Goal: Information Seeking & Learning: Learn about a topic

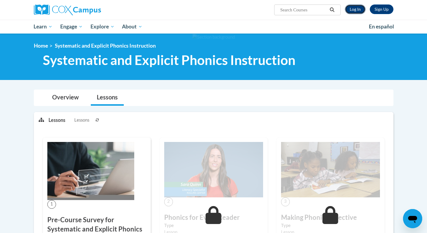
click at [353, 10] on link "Log In" at bounding box center [355, 9] width 21 height 10
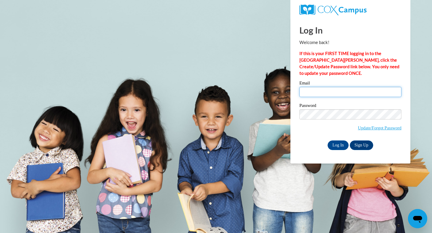
click at [317, 88] on input "Email" at bounding box center [350, 92] width 102 height 10
type input "addyrezsnyak@gmail.com"
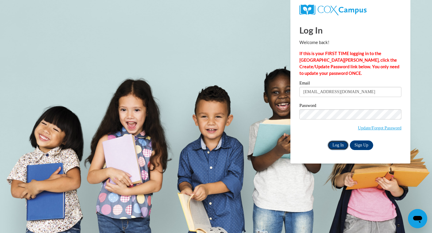
click at [339, 144] on input "Log In" at bounding box center [337, 146] width 21 height 10
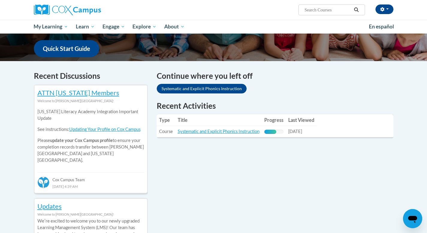
scroll to position [171, 0]
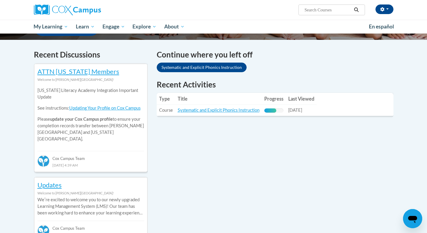
click at [170, 101] on th "Type" at bounding box center [166, 99] width 19 height 12
click at [196, 108] on link "Systematic and Explicit Phonics Instruction" at bounding box center [219, 110] width 82 height 5
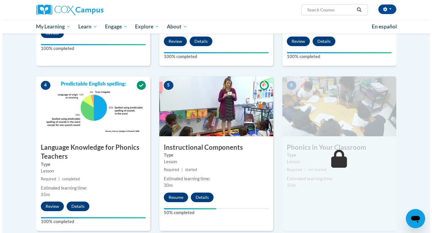
scroll to position [244, 0]
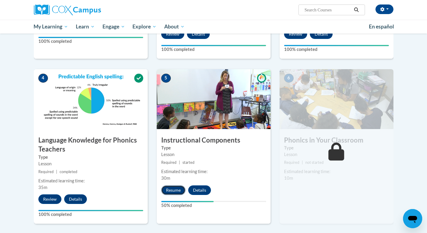
click at [176, 191] on button "Resume" at bounding box center [173, 191] width 24 height 10
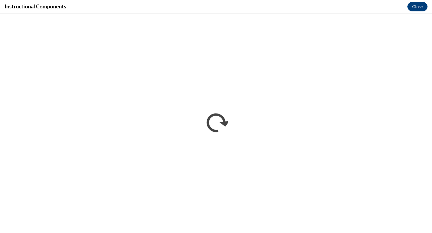
scroll to position [0, 0]
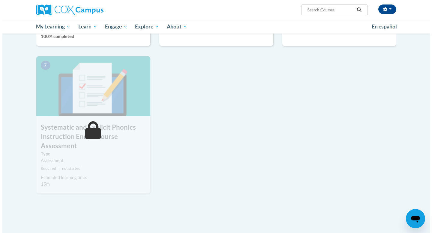
scroll to position [363, 0]
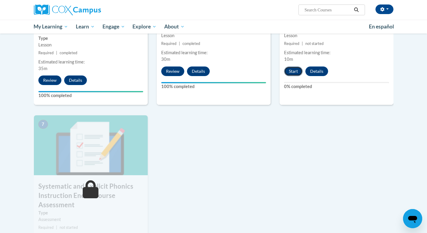
click at [295, 71] on button "Start" at bounding box center [293, 72] width 19 height 10
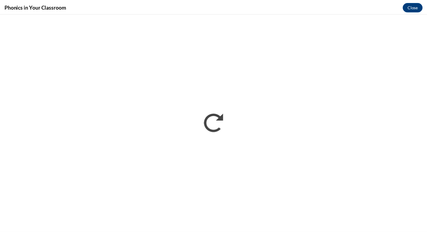
scroll to position [0, 0]
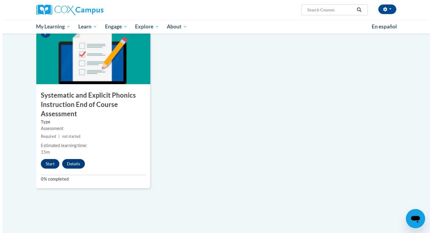
scroll to position [455, 0]
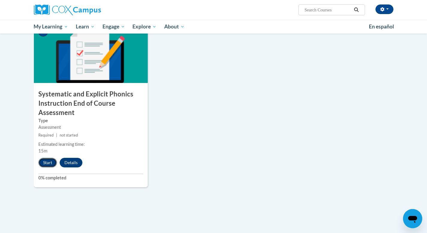
click at [48, 165] on button "Start" at bounding box center [47, 163] width 19 height 10
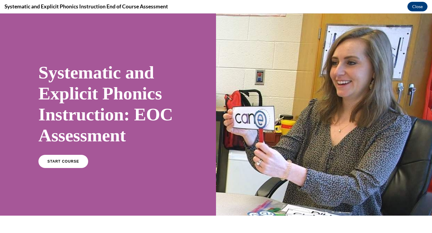
scroll to position [0, 0]
click at [66, 159] on link "START COURSE" at bounding box center [63, 162] width 52 height 14
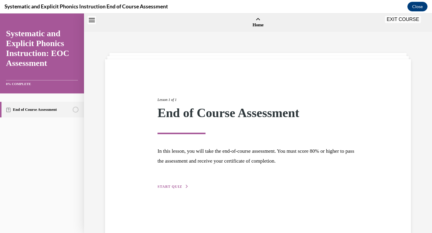
scroll to position [19, 0]
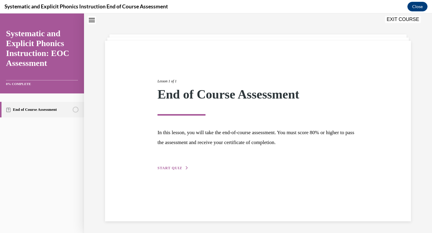
click at [171, 169] on span "START QUIZ" at bounding box center [169, 168] width 25 height 4
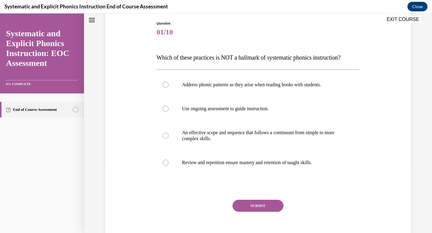
scroll to position [67, 0]
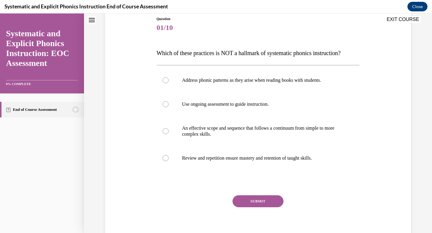
click at [159, 54] on span "Which of these practices is NOT a hallmark of systematic phonics instruction?" at bounding box center [248, 53] width 184 height 7
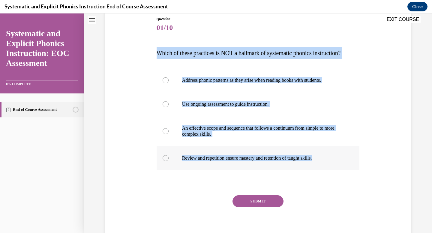
drag, startPoint x: 155, startPoint y: 53, endPoint x: 330, endPoint y: 158, distance: 204.4
click at [330, 158] on div "Question 01/10 Which of these practices is NOT a hallmark of systematic phonics…" at bounding box center [257, 130] width 203 height 228
copy div "Which of these practices is NOT a hallmark of systematic phonics instruction? A…"
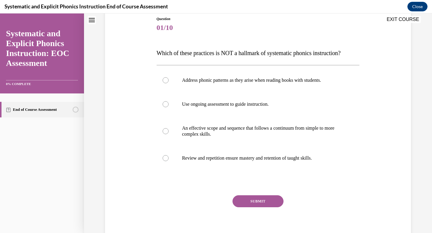
click at [227, 38] on div "Question 01/10 Which of these practices is NOT a hallmark of systematic phonics…" at bounding box center [257, 130] width 203 height 228
click at [168, 87] on div at bounding box center [257, 80] width 203 height 24
click at [239, 197] on button "SUBMIT" at bounding box center [257, 201] width 51 height 12
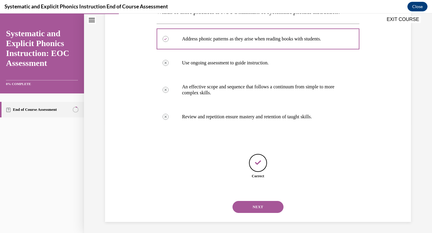
scroll to position [109, 0]
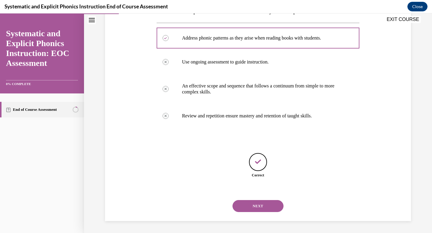
click at [253, 212] on button "NEXT" at bounding box center [257, 206] width 51 height 12
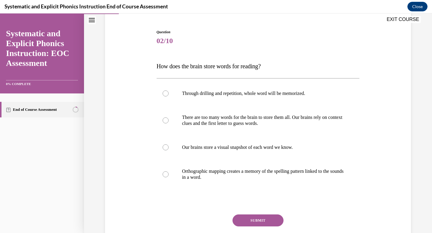
scroll to position [75, 0]
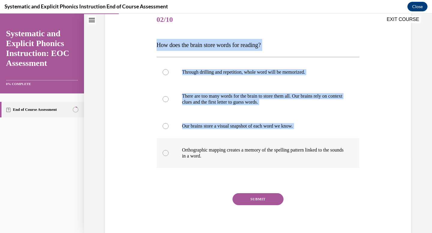
drag, startPoint x: 153, startPoint y: 46, endPoint x: 241, endPoint y: 164, distance: 147.8
click at [242, 165] on div "Question 02/10 How does the brain store words for reading? Through drilling and…" at bounding box center [258, 120] width 206 height 243
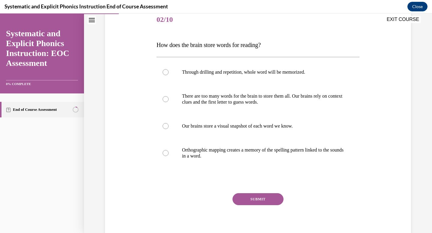
click at [158, 46] on span "How does the brain store words for reading?" at bounding box center [208, 45] width 104 height 7
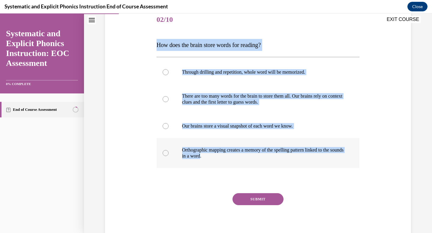
drag, startPoint x: 156, startPoint y: 46, endPoint x: 213, endPoint y: 156, distance: 124.1
click at [214, 156] on div "Question 02/10 How does the brain store words for reading? Through drilling and…" at bounding box center [257, 125] width 203 height 234
copy div "How does the brain store words for reading? Through drilling and repetition, wh…"
click at [199, 150] on p "Orthographic mapping creates a memory of the spelling pattern linked to the sou…" at bounding box center [263, 153] width 162 height 12
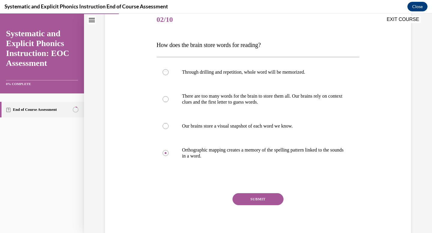
click at [240, 198] on button "SUBMIT" at bounding box center [257, 199] width 51 height 12
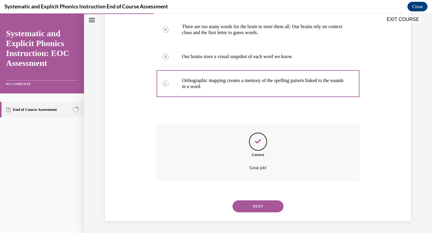
scroll to position [145, 0]
click at [240, 200] on button "NEXT" at bounding box center [257, 206] width 51 height 12
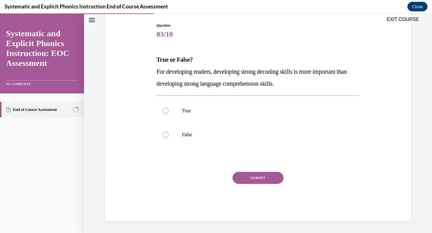
scroll to position [61, 0]
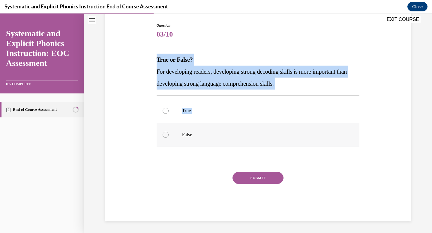
drag, startPoint x: 154, startPoint y: 57, endPoint x: 195, endPoint y: 129, distance: 82.7
click at [195, 129] on div "Question 03/10 True or False? For developing readers, developing strong decodin…" at bounding box center [257, 122] width 203 height 198
click at [146, 49] on div "Question 03/10 True or False? For developing readers, developing strong decodin…" at bounding box center [257, 113] width 309 height 216
drag, startPoint x: 153, startPoint y: 60, endPoint x: 290, endPoint y: 90, distance: 139.7
click at [290, 91] on div "Question 03/10 True or False? For developing readers, developing strong decodin…" at bounding box center [258, 117] width 206 height 207
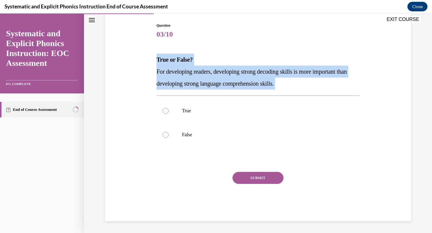
copy div "True or False? For developing readers, developing strong decoding skills is mor…"
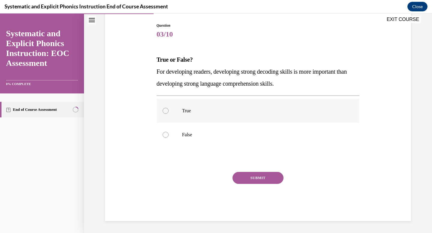
click at [169, 102] on div at bounding box center [257, 111] width 203 height 24
click at [235, 175] on button "SUBMIT" at bounding box center [257, 178] width 51 height 12
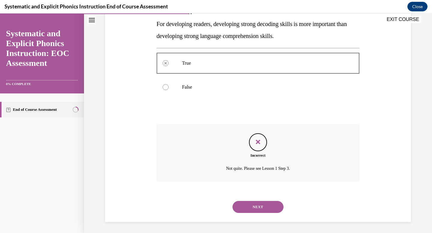
scroll to position [109, 0]
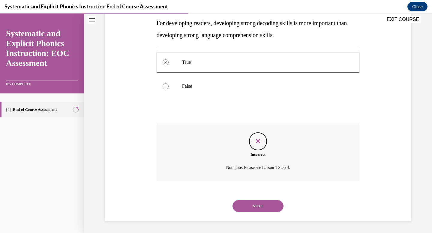
click at [175, 91] on div at bounding box center [257, 86] width 203 height 24
click at [268, 209] on button "NEXT" at bounding box center [257, 206] width 51 height 12
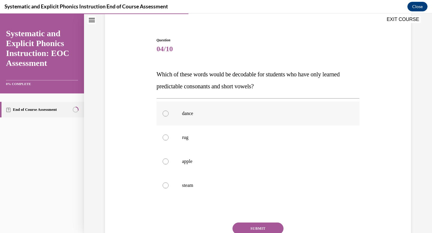
scroll to position [46, 0]
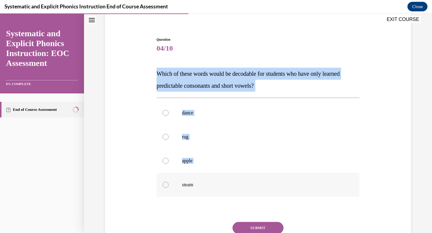
drag, startPoint x: 153, startPoint y: 70, endPoint x: 213, endPoint y: 189, distance: 132.4
click at [213, 189] on div "Question 04/10 Which of these words would be decodable for students who have on…" at bounding box center [258, 149] width 206 height 243
copy div "Which of these words would be decodable for students who have only learned pred…"
click at [173, 136] on div at bounding box center [257, 137] width 203 height 24
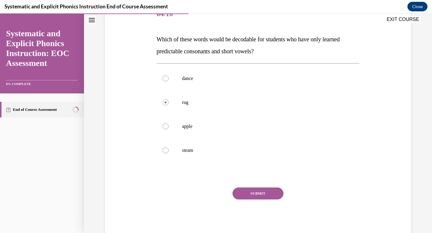
click at [254, 190] on button "SUBMIT" at bounding box center [257, 194] width 51 height 12
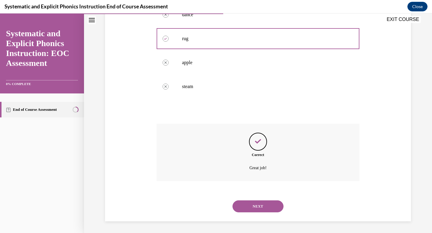
scroll to position [145, 0]
click at [256, 208] on button "NEXT" at bounding box center [257, 206] width 51 height 12
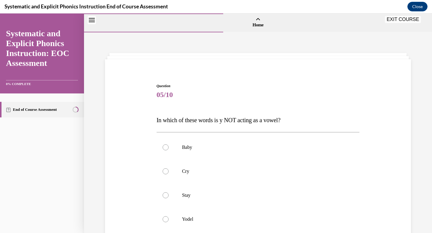
scroll to position [64, 0]
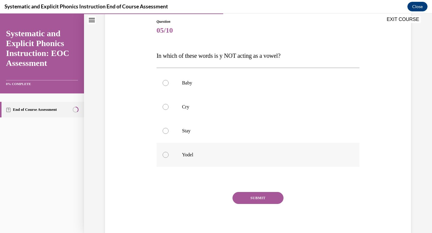
click at [187, 162] on div at bounding box center [257, 155] width 203 height 24
click at [255, 199] on button "SUBMIT" at bounding box center [257, 198] width 51 height 12
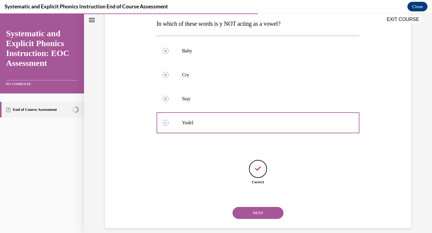
scroll to position [103, 0]
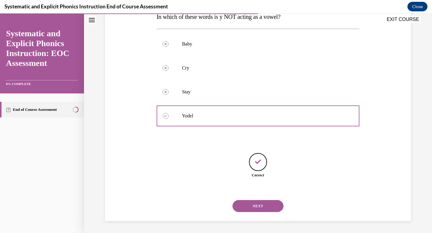
click at [251, 205] on button "NEXT" at bounding box center [257, 206] width 51 height 12
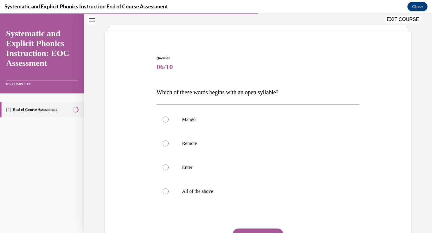
scroll to position [37, 0]
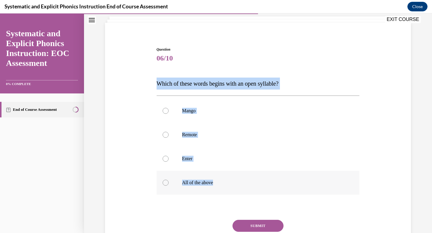
drag, startPoint x: 153, startPoint y: 84, endPoint x: 216, endPoint y: 184, distance: 118.1
click at [216, 184] on div "Question 06/10 Which of these words begins with an open syllable? Mango Remote …" at bounding box center [258, 153] width 206 height 231
copy div "Which of these words begins with an open syllable? Mango Remote Enter All of th…"
click at [176, 133] on div at bounding box center [257, 135] width 203 height 24
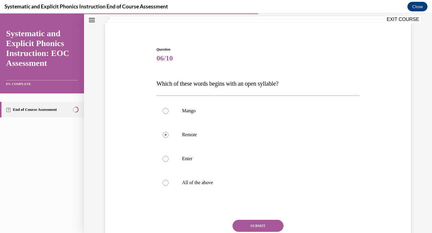
click at [258, 222] on button "SUBMIT" at bounding box center [257, 226] width 51 height 12
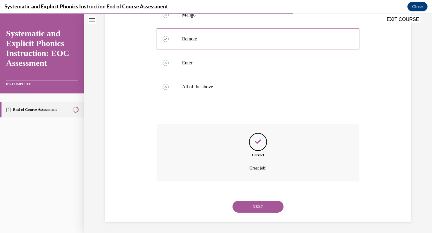
scroll to position [133, 0]
click at [248, 210] on button "NEXT" at bounding box center [257, 206] width 51 height 12
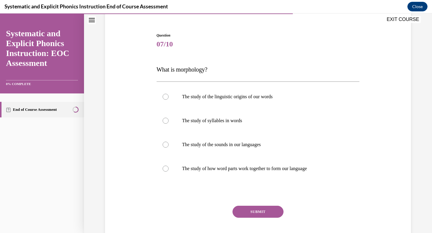
scroll to position [51, 0]
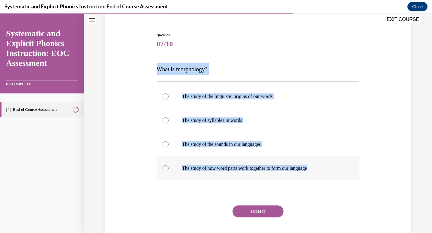
drag, startPoint x: 151, startPoint y: 62, endPoint x: 320, endPoint y: 171, distance: 200.9
click at [320, 171] on div "Question 07/10 What is morphology? The study of the linguistic origins of our w…" at bounding box center [257, 134] width 309 height 240
copy div "What is morphology? The study of the linguistic origins of our words The study …"
click at [213, 120] on p "The study of syllables in words" at bounding box center [263, 120] width 162 height 6
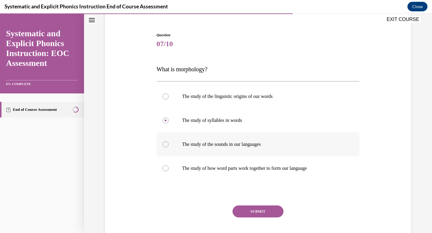
click at [213, 143] on p "The study of the sounds in our languages" at bounding box center [263, 144] width 162 height 6
click at [228, 175] on div at bounding box center [257, 168] width 203 height 24
click at [257, 209] on button "SUBMIT" at bounding box center [257, 212] width 51 height 12
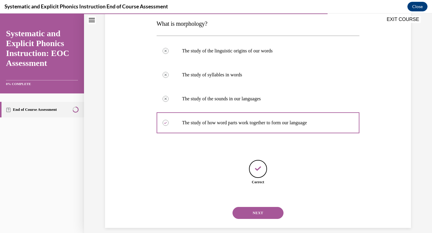
scroll to position [103, 0]
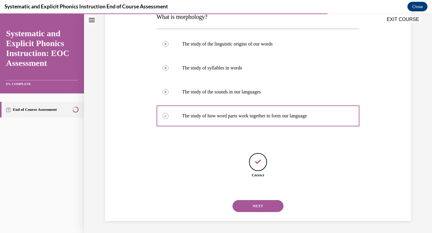
click at [251, 201] on button "NEXT" at bounding box center [257, 206] width 51 height 12
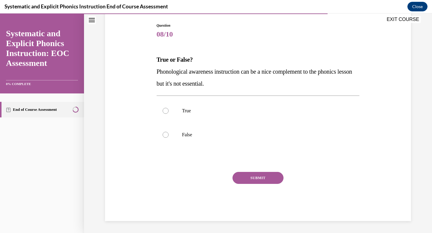
scroll to position [61, 0]
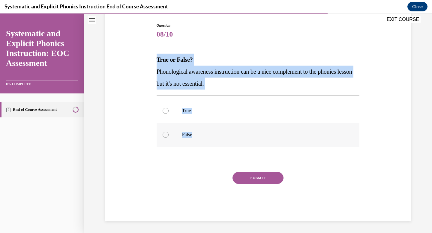
drag, startPoint x: 152, startPoint y: 57, endPoint x: 193, endPoint y: 135, distance: 88.8
click at [194, 135] on div "Question 08/10 True or False? Phonological awareness instruction can be a nice …" at bounding box center [257, 113] width 309 height 216
copy div "True or False? Phonological awareness instruction can be a nice complement to t…"
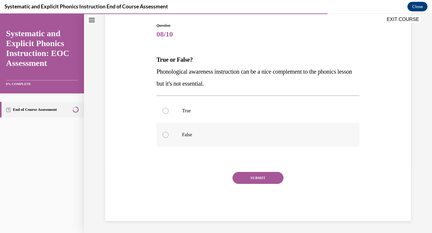
click at [175, 129] on div at bounding box center [257, 135] width 203 height 24
click at [266, 175] on button "SUBMIT" at bounding box center [257, 178] width 51 height 12
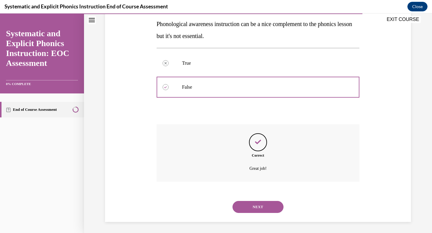
scroll to position [109, 0]
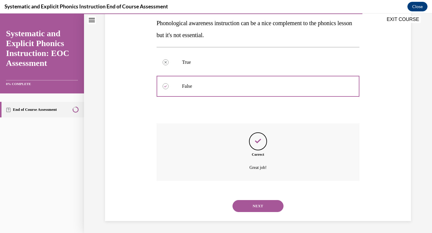
click at [249, 202] on button "NEXT" at bounding box center [257, 206] width 51 height 12
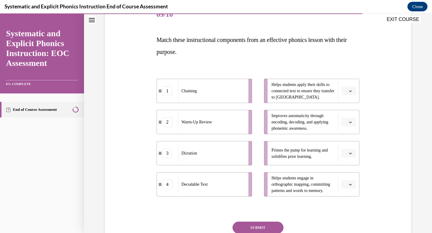
scroll to position [81, 0]
click at [345, 155] on span "Please select an option" at bounding box center [346, 153] width 2 height 6
click at [343, 188] on span "2" at bounding box center [344, 190] width 2 height 5
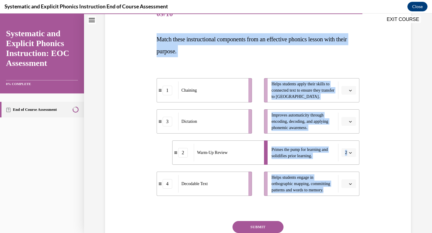
drag, startPoint x: 154, startPoint y: 39, endPoint x: 370, endPoint y: 198, distance: 268.3
click at [370, 198] on div "Question 09/10 Match these instructional components from an effective phonics l…" at bounding box center [257, 127] width 309 height 286
copy div "Match these instructional components from an effective phonics lesson with thei…"
click at [349, 91] on icon "button" at bounding box center [350, 90] width 3 height 3
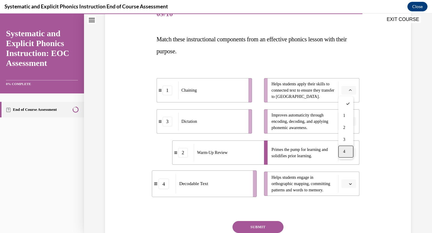
click at [349, 151] on div "4" at bounding box center [345, 152] width 15 height 12
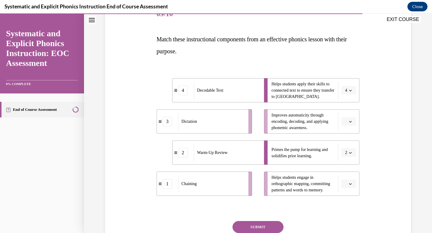
click at [344, 125] on button "button" at bounding box center [348, 121] width 15 height 9
click at [346, 147] on div "1" at bounding box center [345, 147] width 15 height 12
click at [348, 183] on span "button" at bounding box center [350, 184] width 4 height 4
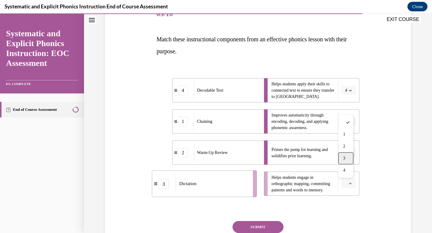
click at [343, 156] on span "3" at bounding box center [344, 158] width 2 height 5
click at [261, 227] on button "SUBMIT" at bounding box center [257, 227] width 51 height 12
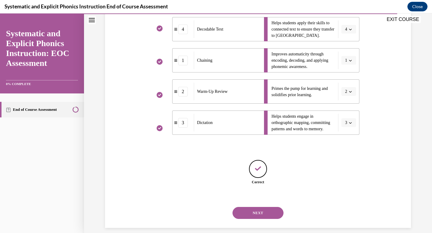
scroll to position [149, 0]
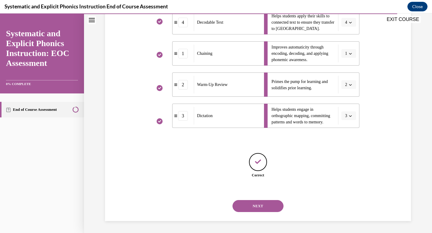
click at [256, 198] on div "NEXT" at bounding box center [257, 206] width 203 height 24
click at [251, 204] on button "NEXT" at bounding box center [257, 206] width 51 height 12
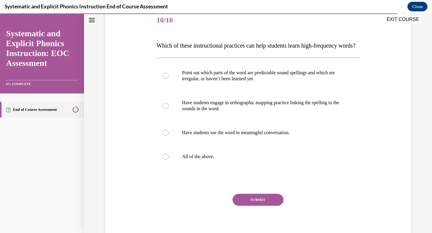
scroll to position [68, 0]
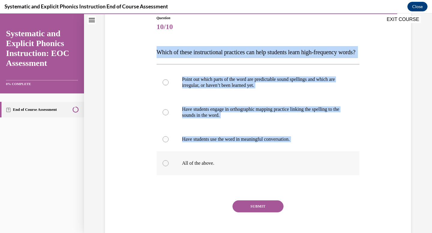
drag, startPoint x: 153, startPoint y: 51, endPoint x: 230, endPoint y: 178, distance: 149.0
click at [230, 178] on div "Question 10/10 Which of these instructional practices can help students learn h…" at bounding box center [258, 127] width 206 height 243
click at [230, 175] on div at bounding box center [257, 163] width 203 height 24
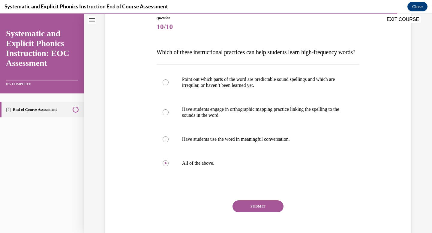
click at [259, 213] on button "SUBMIT" at bounding box center [257, 207] width 51 height 12
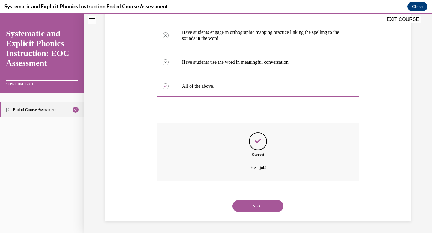
scroll to position [157, 0]
click at [246, 202] on button "NEXT" at bounding box center [257, 206] width 51 height 12
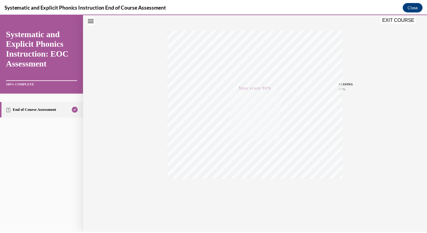
scroll to position [88, 0]
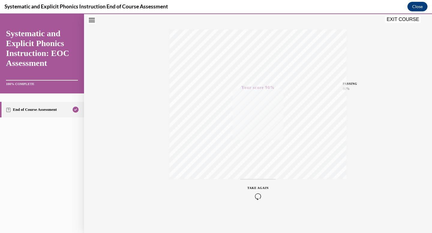
click at [394, 21] on button "EXIT COURSE" at bounding box center [403, 19] width 36 height 7
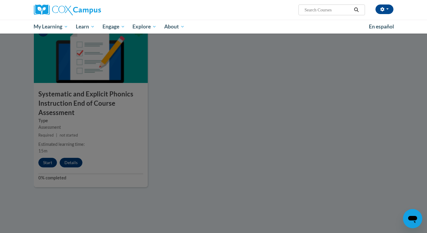
click at [181, 117] on div at bounding box center [213, 116] width 427 height 233
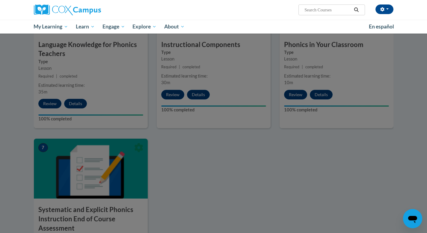
scroll to position [323, 0]
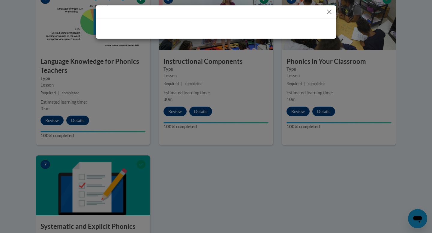
click at [189, 150] on div at bounding box center [216, 116] width 432 height 233
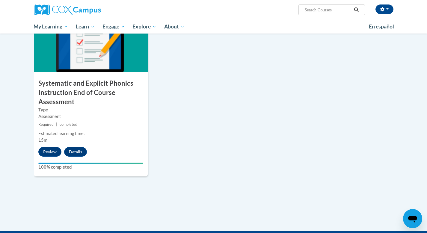
scroll to position [466, 0]
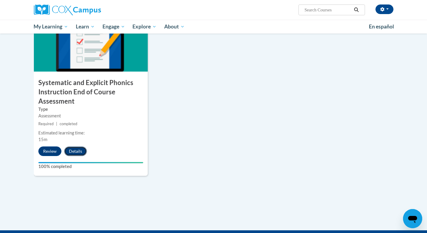
click at [70, 151] on button "Details" at bounding box center [75, 152] width 23 height 10
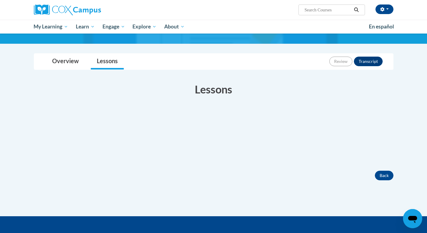
scroll to position [66, 0]
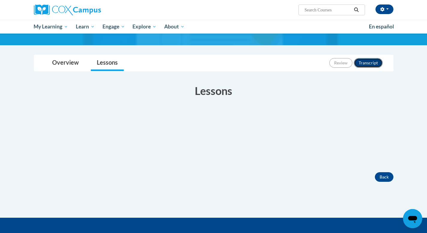
click at [365, 59] on button "Transcript" at bounding box center [368, 63] width 29 height 10
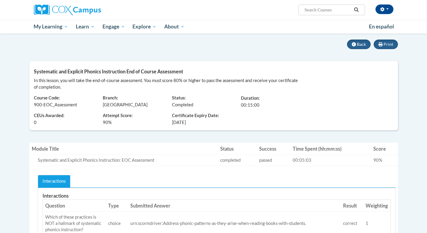
scroll to position [48, 0]
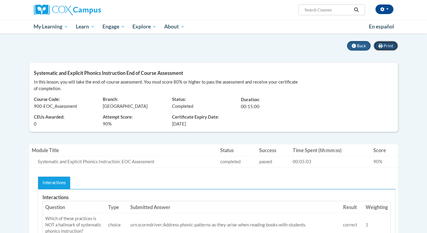
click at [386, 44] on span "Print" at bounding box center [389, 45] width 10 height 5
